Goal: Navigation & Orientation: Find specific page/section

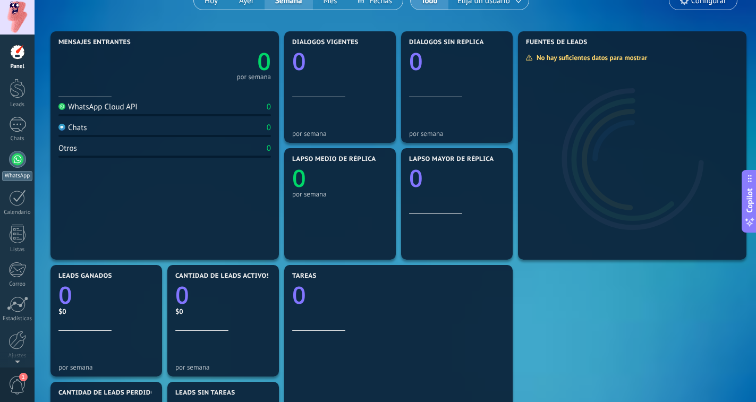
click at [17, 159] on div at bounding box center [17, 159] width 17 height 17
